Goal: Information Seeking & Learning: Learn about a topic

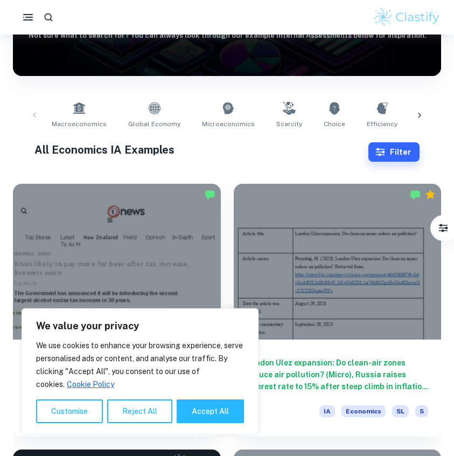
scroll to position [71, 0]
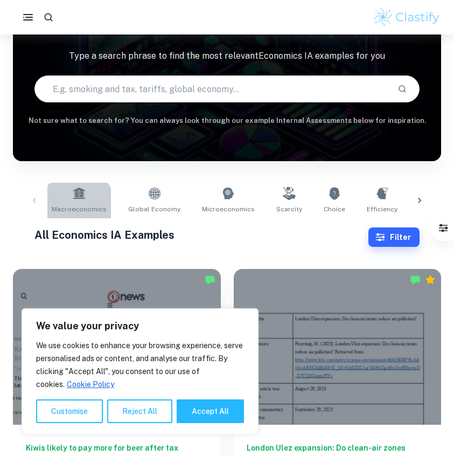
click at [67, 207] on span "Macroeconomics" at bounding box center [79, 209] width 55 height 10
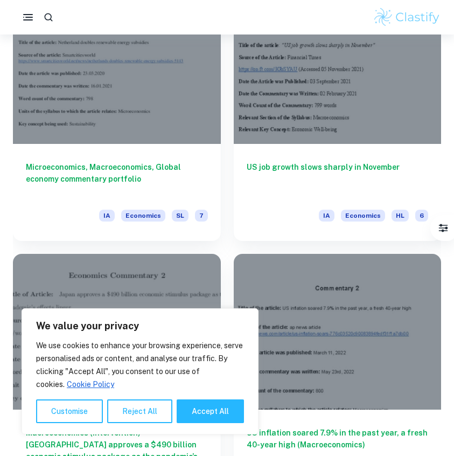
scroll to position [3838, 0]
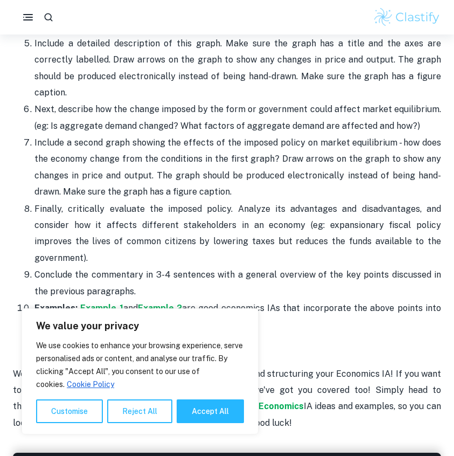
scroll to position [1374, 0]
